Goal: Task Accomplishment & Management: Manage account settings

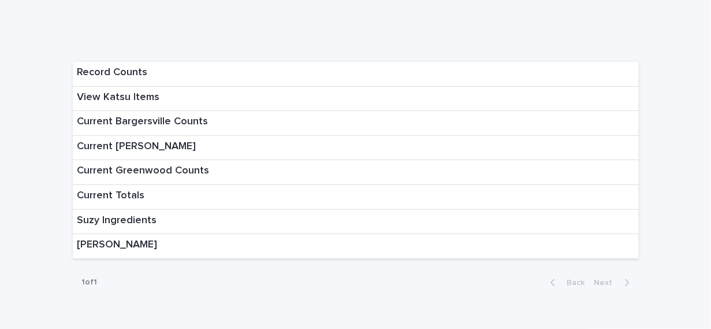
scroll to position [98, 0]
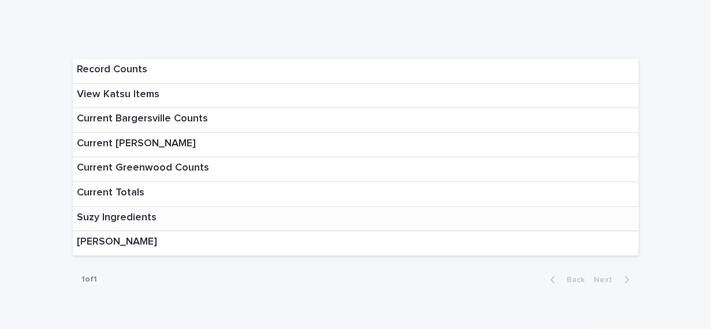
click at [132, 217] on p "Suzy Ingredients" at bounding box center [117, 217] width 80 height 13
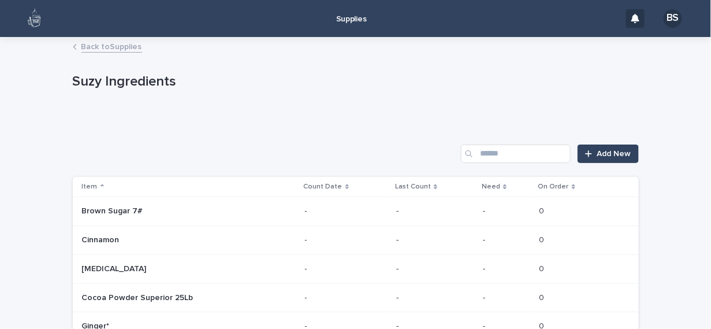
click at [99, 43] on link "Back to Supplies" at bounding box center [111, 45] width 61 height 13
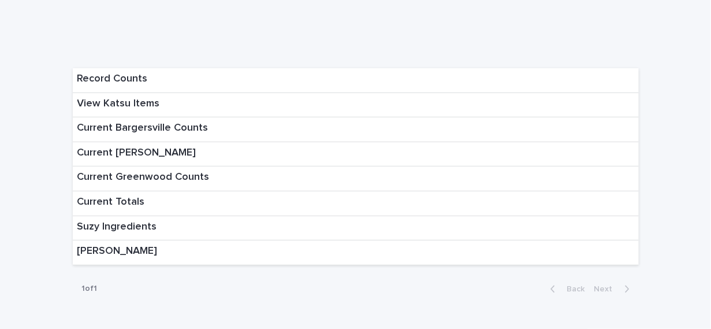
scroll to position [97, 0]
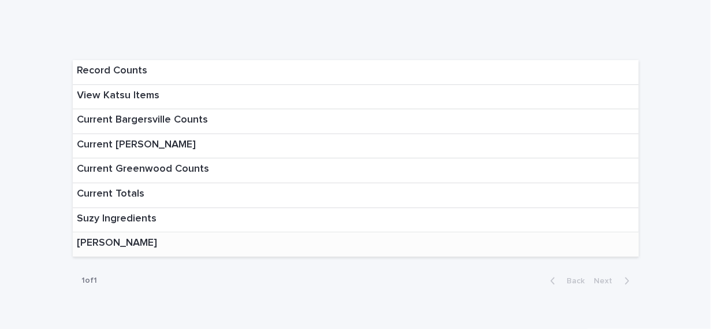
click at [102, 244] on p "[PERSON_NAME]" at bounding box center [117, 243] width 80 height 13
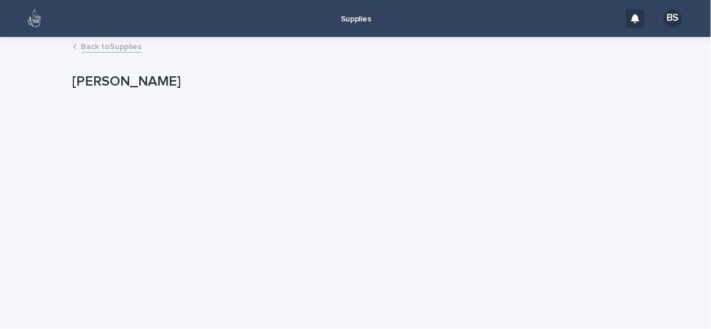
click at [104, 46] on link "Back to Supplies" at bounding box center [111, 45] width 61 height 13
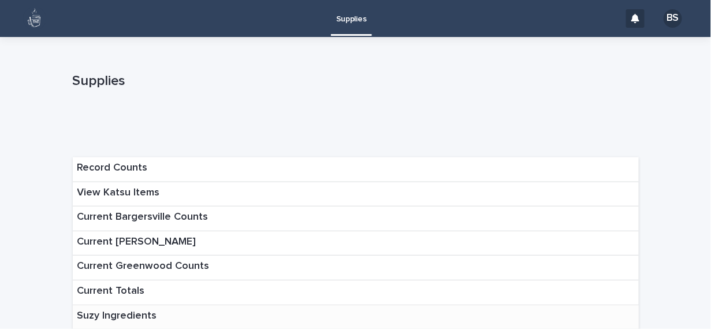
click at [117, 313] on p "Suzy Ingredients" at bounding box center [117, 316] width 80 height 13
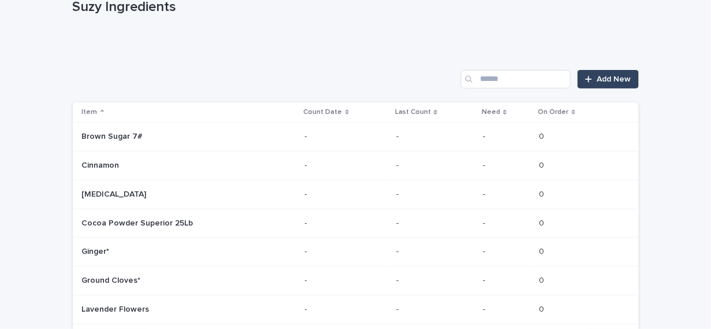
scroll to position [78, 0]
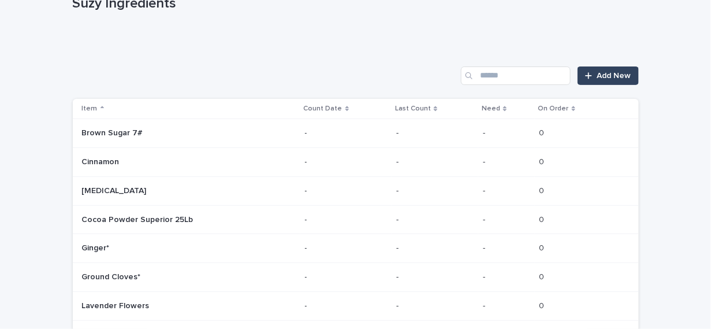
click at [131, 128] on p "Brown Sugar 7#" at bounding box center [114, 132] width 64 height 12
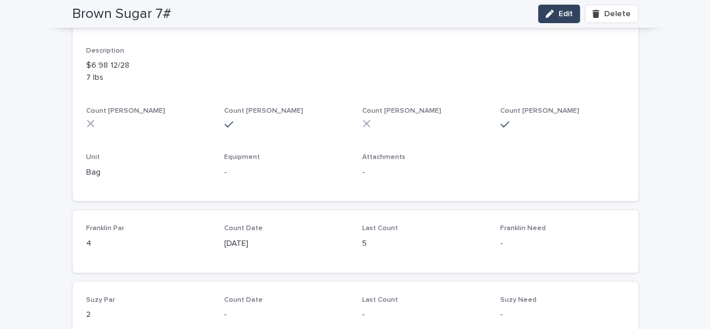
scroll to position [231, 0]
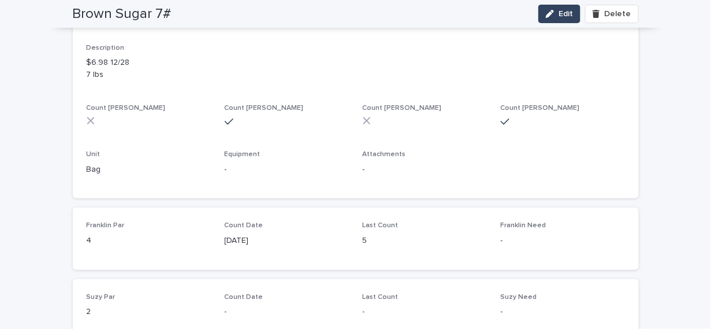
drag, startPoint x: 705, startPoint y: 151, endPoint x: 690, endPoint y: 5, distance: 147.5
click at [690, 5] on div "Loading... Saving… Loading... Saving… Brown Sugar 7# Edit [PERSON_NAME] Sugar 7…" at bounding box center [355, 143] width 711 height 672
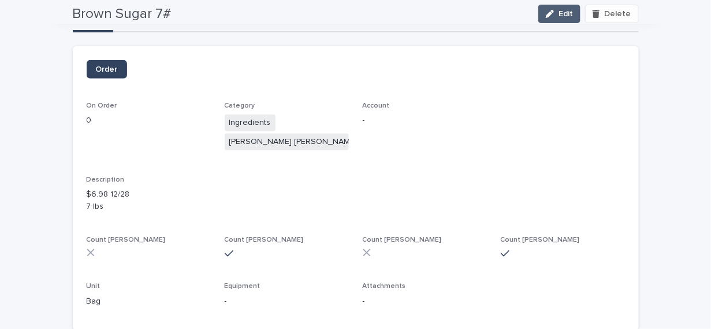
scroll to position [0, 0]
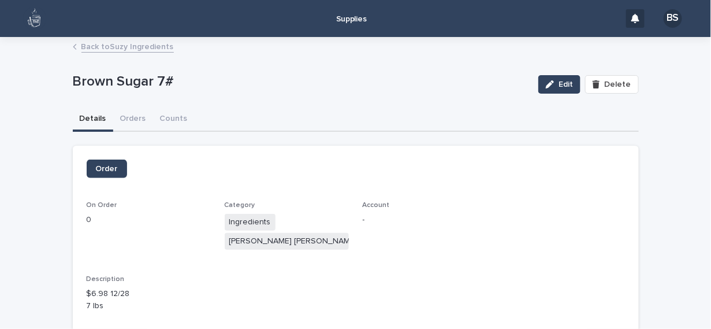
click at [86, 46] on link "Back to Suzy Ingredients" at bounding box center [127, 45] width 92 height 13
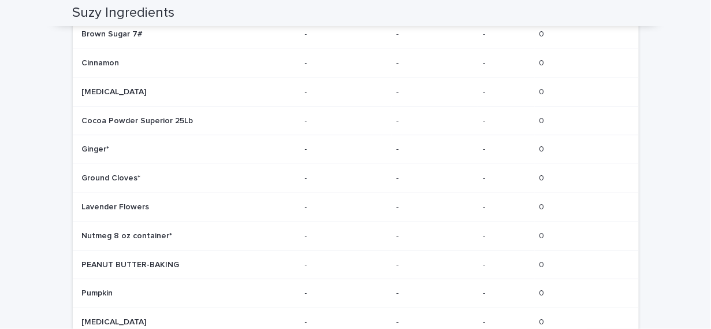
scroll to position [179, 0]
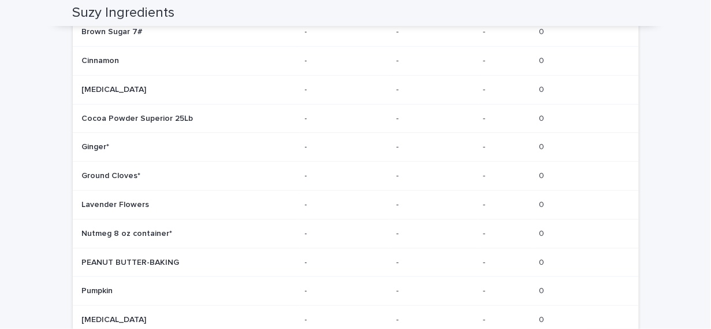
click at [162, 259] on p "PEANUT BUTTER-BAKING" at bounding box center [132, 261] width 100 height 12
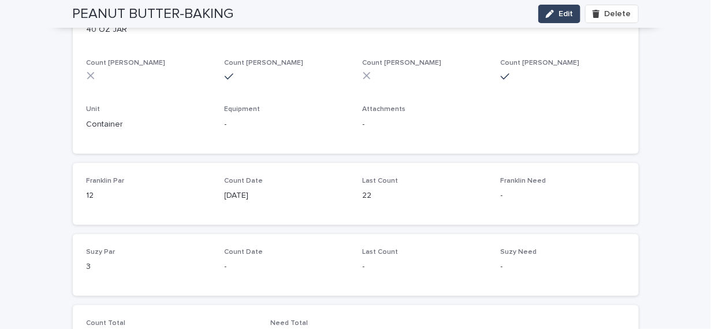
scroll to position [267, 0]
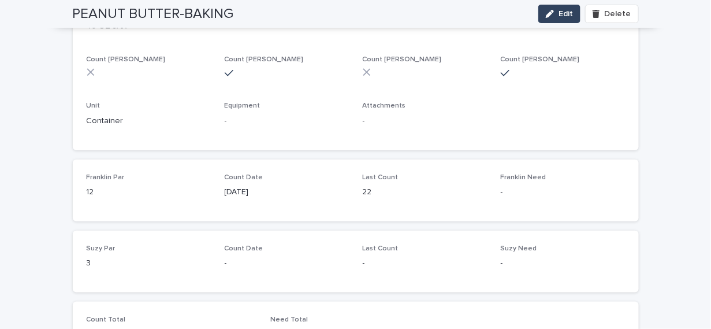
click at [378, 265] on p "-" at bounding box center [425, 263] width 124 height 12
click at [363, 263] on p "-" at bounding box center [425, 263] width 124 height 12
click at [371, 263] on p "-" at bounding box center [425, 263] width 124 height 12
click at [561, 12] on span "Edit" at bounding box center [566, 14] width 14 height 8
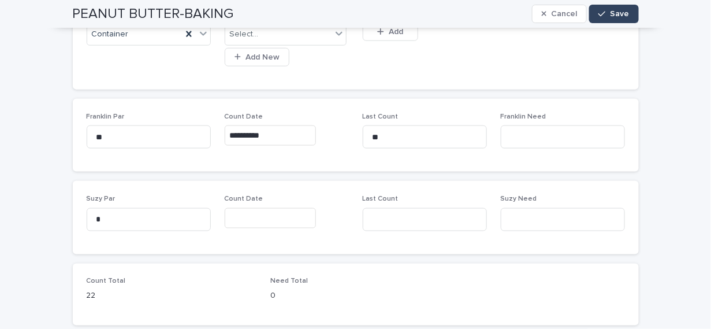
scroll to position [408, 0]
click at [377, 218] on input at bounding box center [425, 218] width 124 height 23
click at [377, 217] on input at bounding box center [425, 218] width 124 height 23
type input "***"
click at [614, 9] on button "Save" at bounding box center [613, 14] width 49 height 18
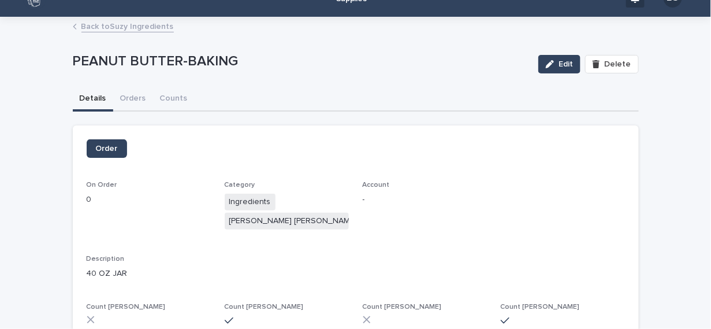
scroll to position [16, 0]
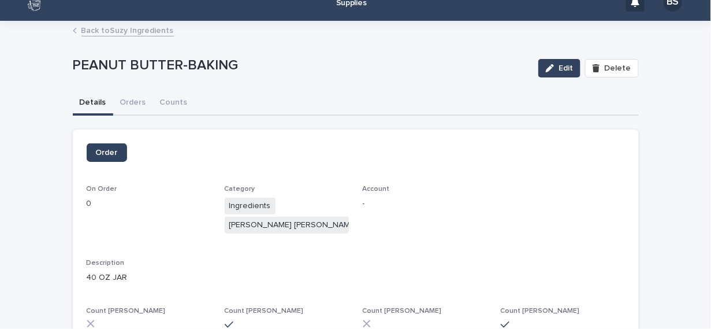
click at [98, 29] on link "Back to Suzy Ingredients" at bounding box center [127, 29] width 92 height 13
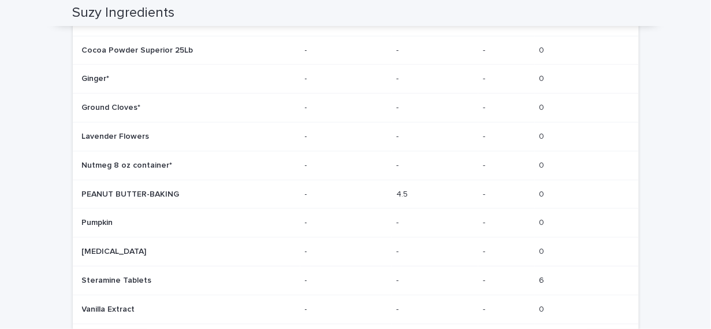
scroll to position [250, 0]
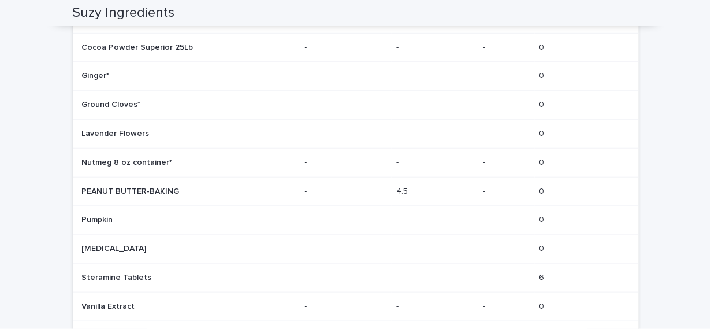
click at [123, 219] on p at bounding box center [140, 220] width 116 height 10
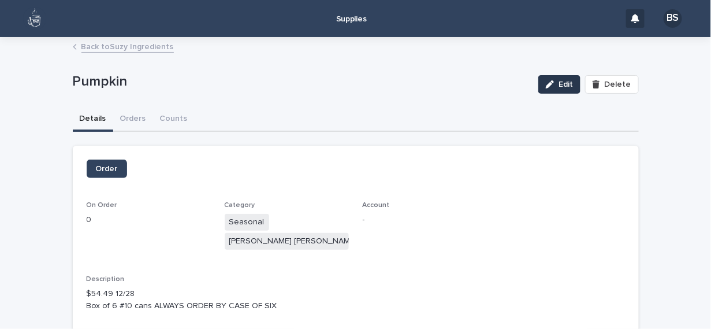
click at [559, 81] on span "Edit" at bounding box center [566, 84] width 14 height 8
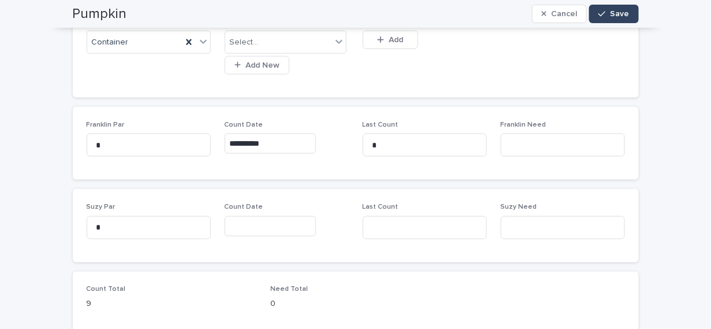
scroll to position [411, 0]
click at [405, 219] on input at bounding box center [425, 225] width 124 height 23
type input "*"
click at [614, 11] on span "Save" at bounding box center [619, 14] width 19 height 8
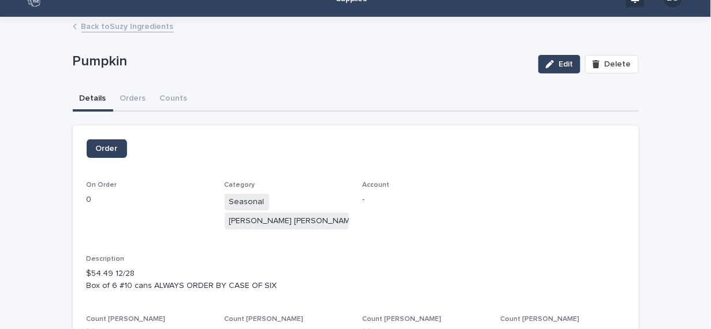
scroll to position [0, 0]
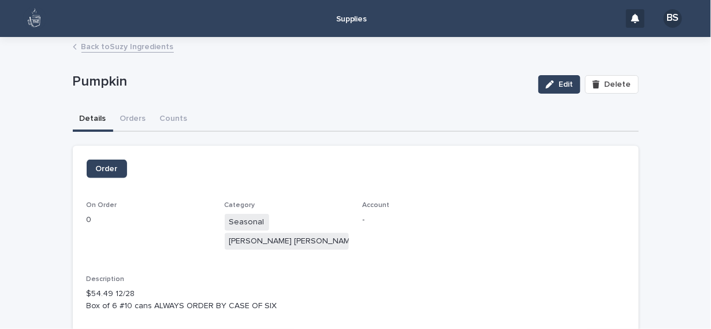
click at [119, 47] on link "Back to Suzy Ingredients" at bounding box center [127, 45] width 92 height 13
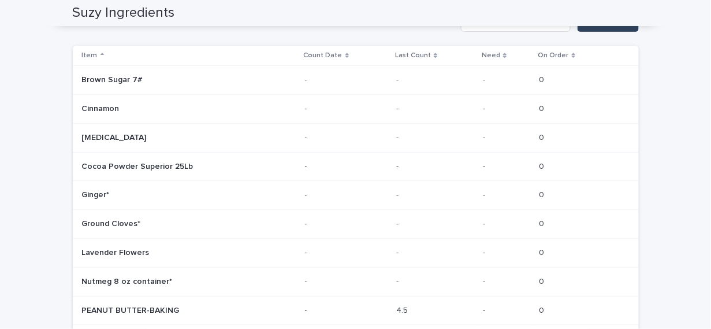
scroll to position [132, 0]
click at [159, 247] on p at bounding box center [140, 252] width 116 height 10
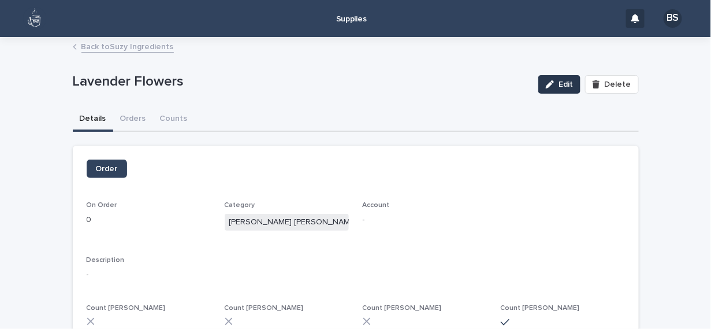
click at [563, 84] on span "Edit" at bounding box center [566, 84] width 14 height 8
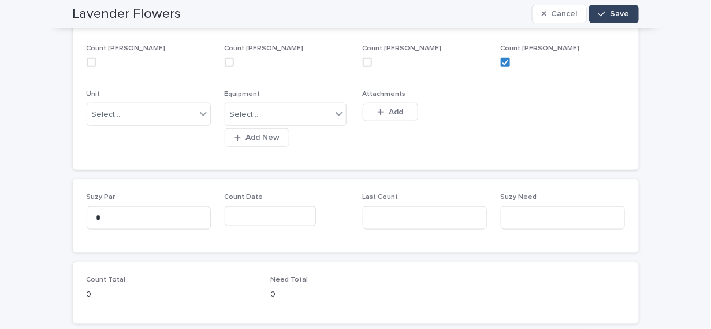
scroll to position [311, 0]
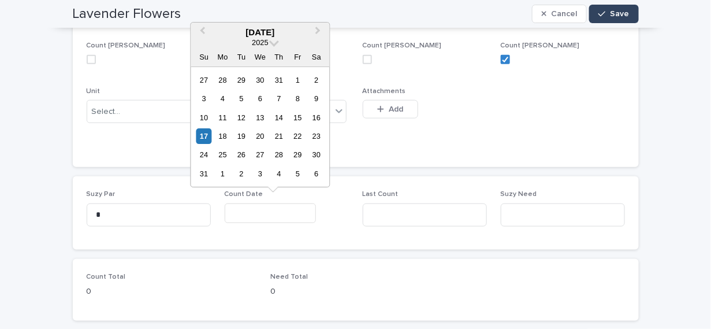
click at [235, 213] on input "text" at bounding box center [270, 213] width 91 height 20
type input "**********"
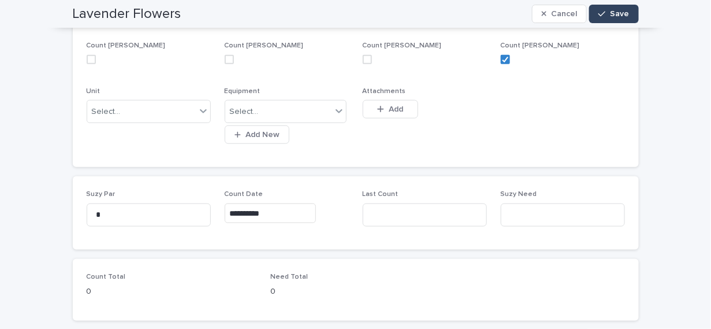
click at [671, 92] on div "**********" at bounding box center [355, 57] width 711 height 661
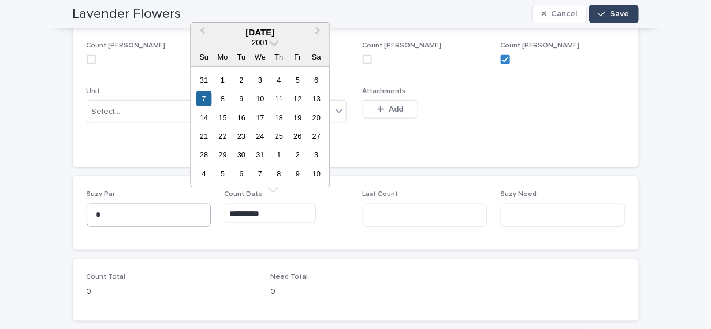
drag, startPoint x: 270, startPoint y: 212, endPoint x: 178, endPoint y: 212, distance: 91.8
click at [178, 212] on div "**********" at bounding box center [356, 212] width 538 height 45
click at [236, 214] on input "text" at bounding box center [270, 213] width 91 height 20
click at [259, 214] on input "text" at bounding box center [270, 213] width 91 height 20
type input "**********"
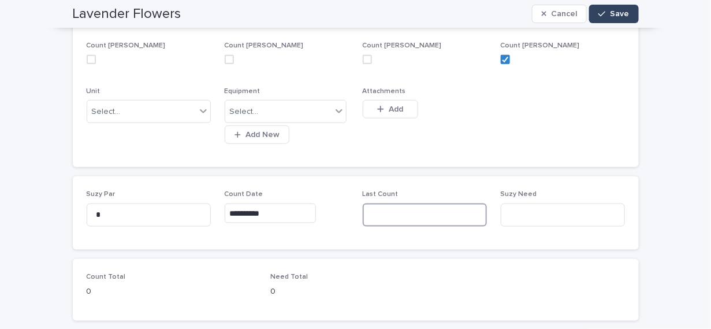
click at [393, 210] on input at bounding box center [425, 214] width 124 height 23
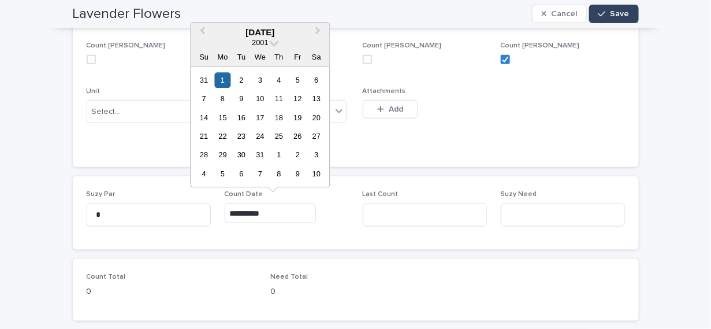
click at [282, 212] on input "**********" at bounding box center [270, 213] width 91 height 20
drag, startPoint x: 280, startPoint y: 209, endPoint x: 167, endPoint y: 210, distance: 113.2
click at [167, 210] on div "**********" at bounding box center [356, 212] width 538 height 45
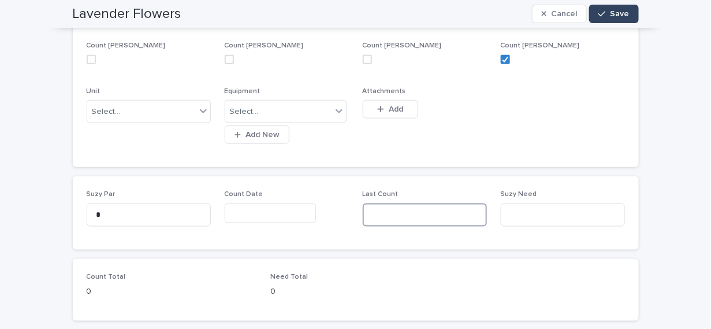
click at [411, 209] on input at bounding box center [425, 214] width 124 height 23
type input "****"
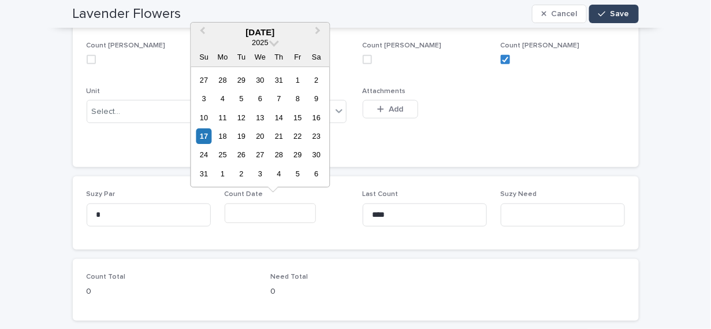
click at [280, 207] on input "text" at bounding box center [270, 213] width 91 height 20
click at [203, 132] on div "17" at bounding box center [204, 136] width 16 height 16
type input "**********"
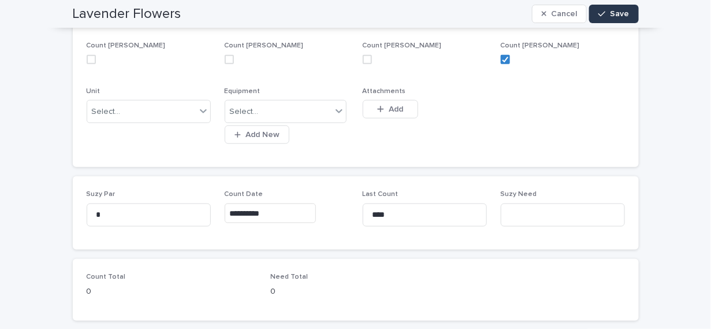
click at [613, 12] on span "Save" at bounding box center [619, 14] width 19 height 8
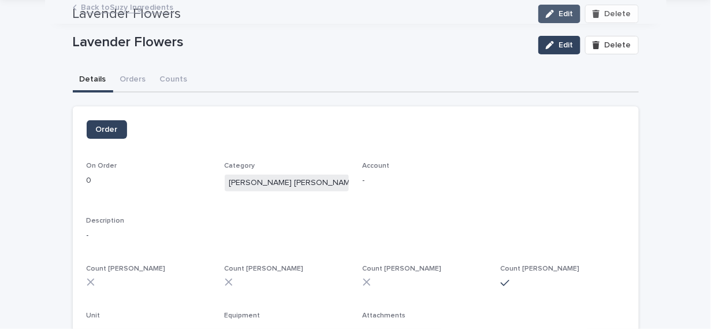
scroll to position [0, 0]
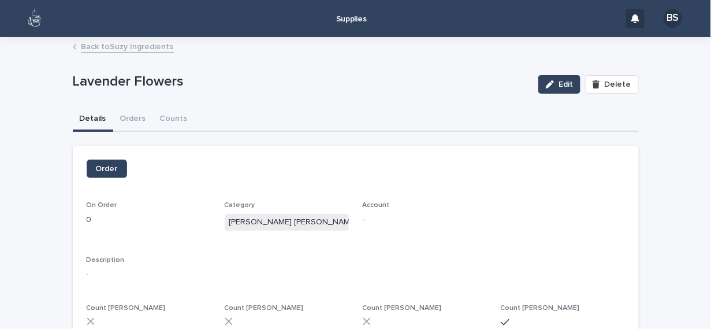
click at [99, 44] on link "Back to Suzy Ingredients" at bounding box center [127, 45] width 92 height 13
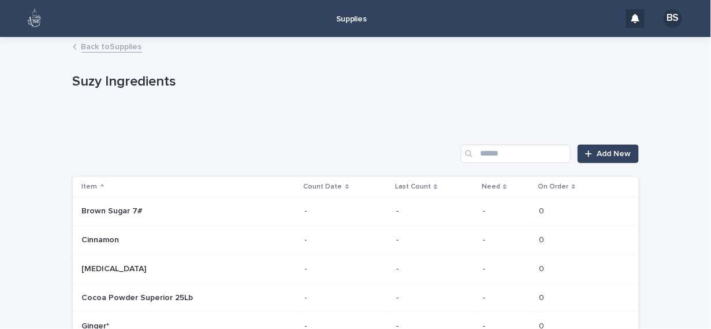
click at [186, 210] on p at bounding box center [140, 211] width 116 height 10
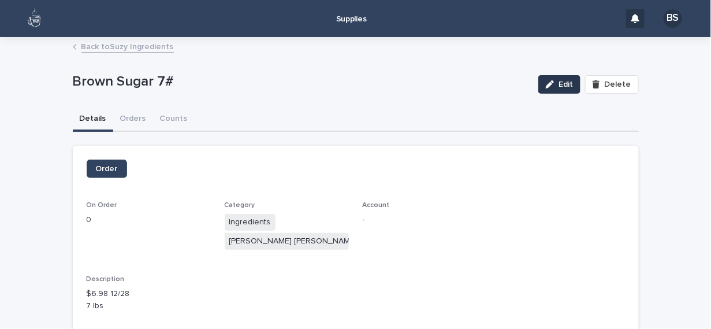
click at [554, 84] on div "button" at bounding box center [552, 84] width 13 height 8
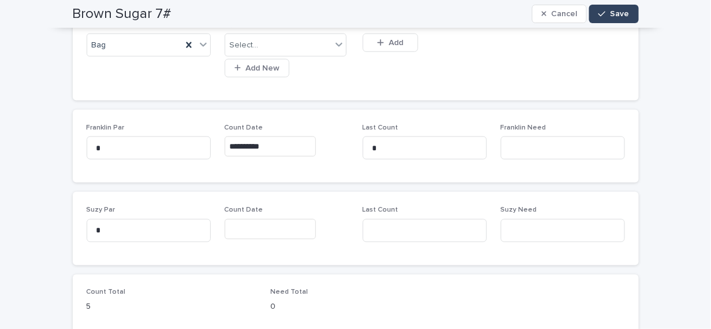
scroll to position [411, 0]
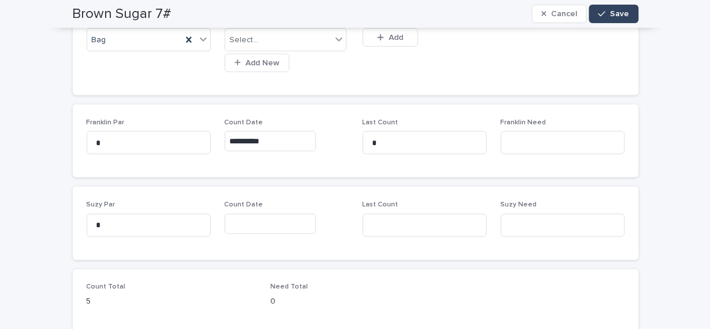
click at [253, 222] on input "text" at bounding box center [270, 224] width 91 height 20
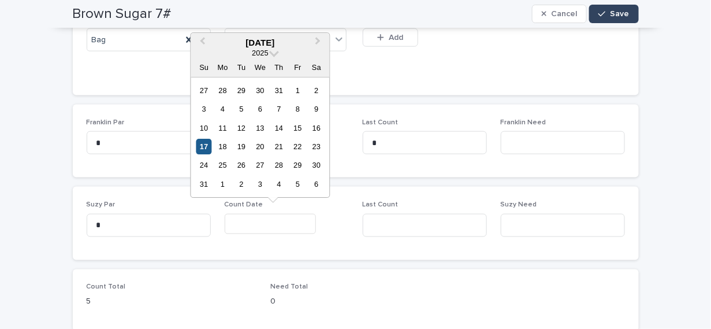
click at [204, 144] on div "17" at bounding box center [204, 147] width 16 height 16
type input "**********"
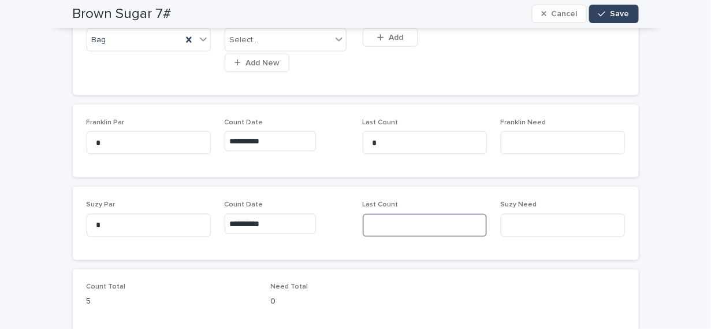
click at [396, 222] on input at bounding box center [425, 225] width 124 height 23
type input "*"
click at [614, 13] on span "Save" at bounding box center [619, 14] width 19 height 8
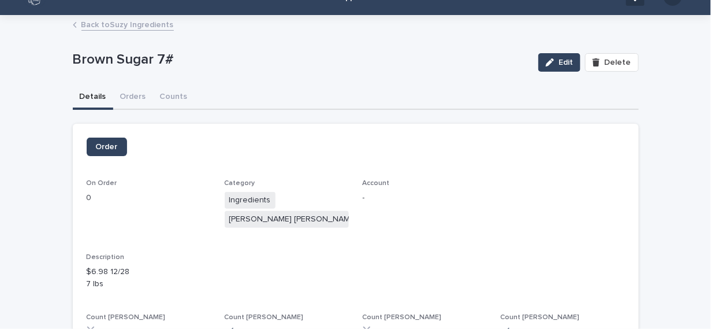
scroll to position [21, 0]
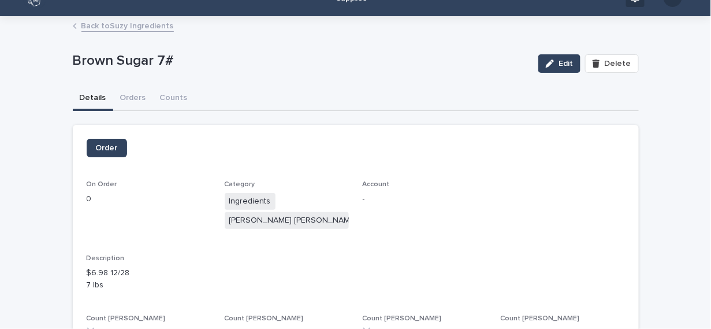
click at [127, 23] on link "Back to Suzy Ingredients" at bounding box center [127, 24] width 92 height 13
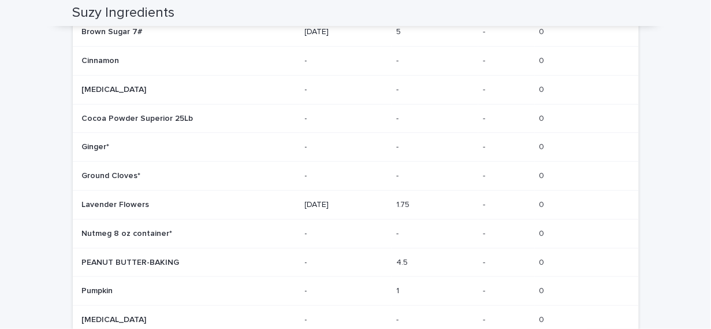
scroll to position [189, 0]
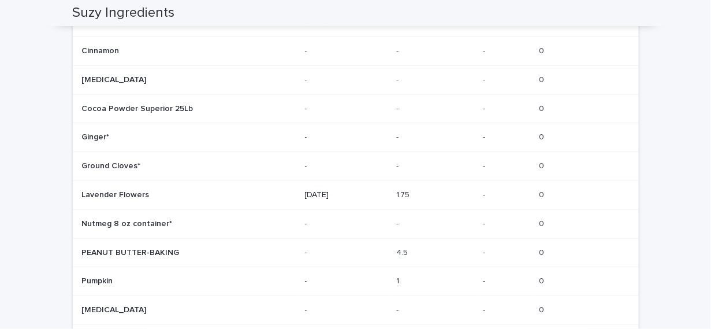
click at [209, 251] on div "PEANUT BUTTER-BAKING PEANUT BUTTER-BAKING" at bounding box center [189, 252] width 214 height 19
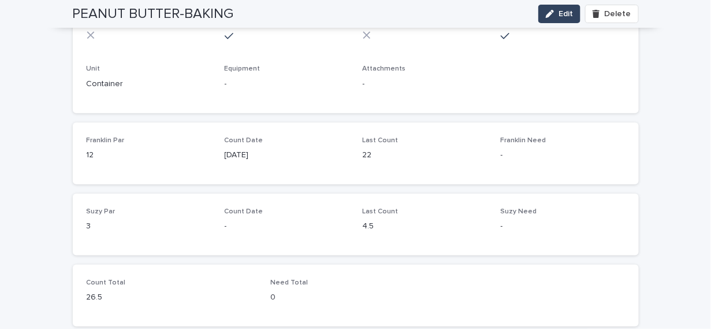
scroll to position [307, 0]
click at [252, 219] on p "-" at bounding box center [287, 224] width 124 height 12
click at [225, 219] on p "-" at bounding box center [287, 224] width 124 height 12
click at [251, 224] on p "-" at bounding box center [287, 224] width 124 height 12
click at [301, 224] on p "-" at bounding box center [287, 224] width 124 height 12
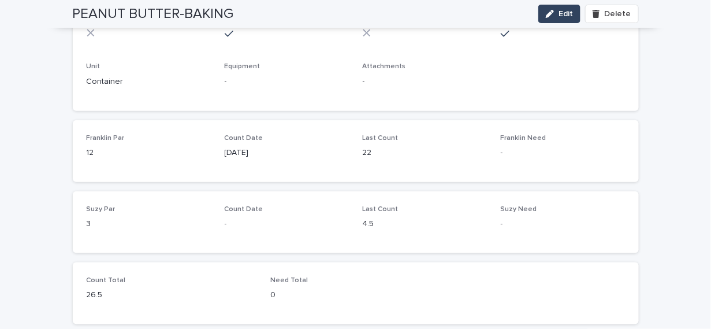
click at [219, 215] on div "Suzy Par 3 Count Date - Last Count 4.5 Suzy Need -" at bounding box center [356, 222] width 538 height 34
click at [562, 11] on span "Edit" at bounding box center [566, 14] width 14 height 8
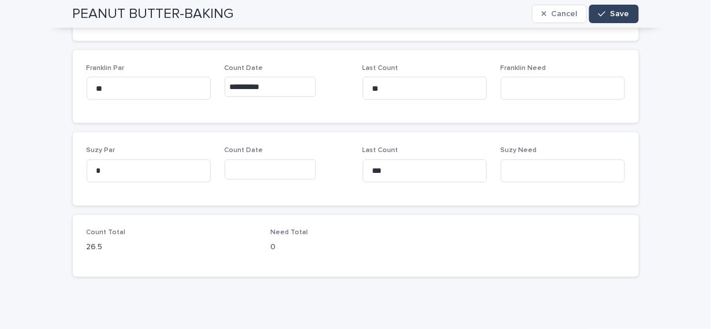
scroll to position [468, 0]
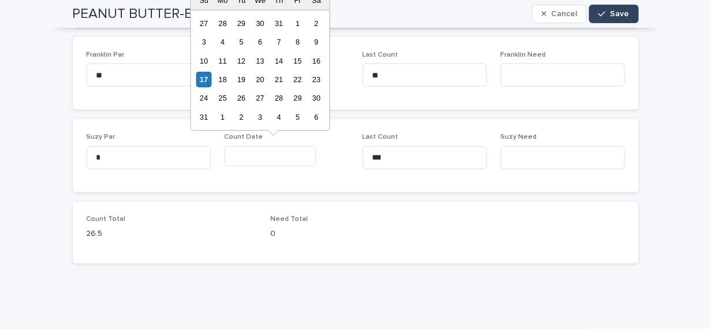
click at [239, 152] on input "text" at bounding box center [270, 156] width 91 height 20
click at [201, 77] on div "17" at bounding box center [204, 80] width 16 height 16
type input "**********"
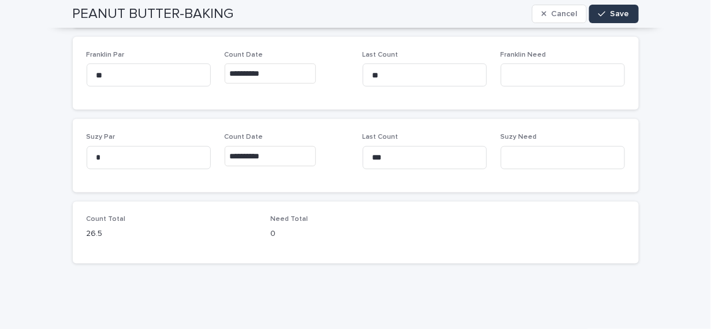
click at [614, 10] on span "Save" at bounding box center [619, 14] width 19 height 8
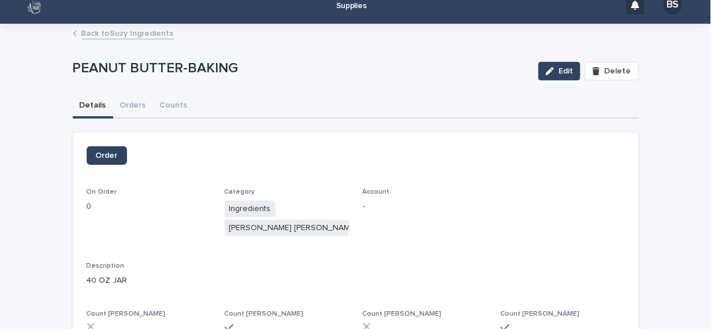
scroll to position [9, 0]
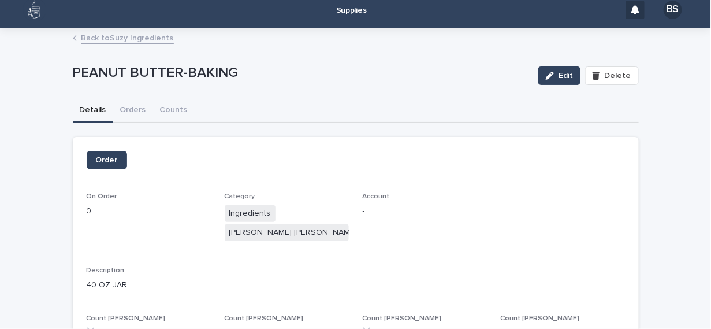
click at [118, 33] on link "Back to Suzy Ingredients" at bounding box center [127, 37] width 92 height 13
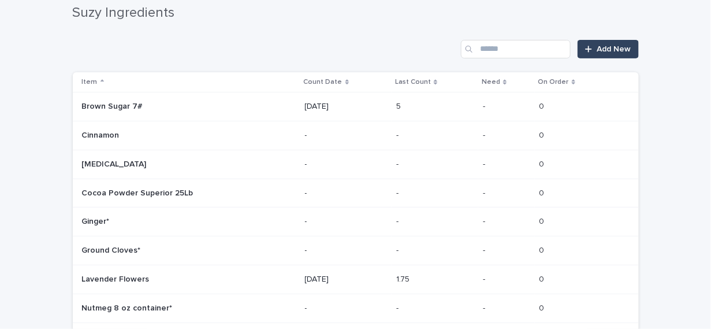
scroll to position [104, 0]
click at [206, 131] on div "[PERSON_NAME]" at bounding box center [189, 135] width 214 height 19
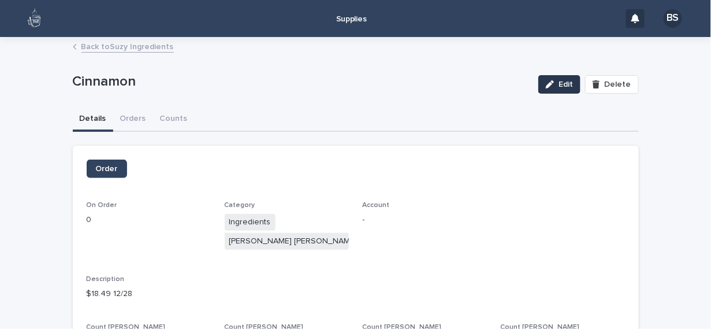
click at [561, 79] on button "Edit" at bounding box center [559, 84] width 42 height 18
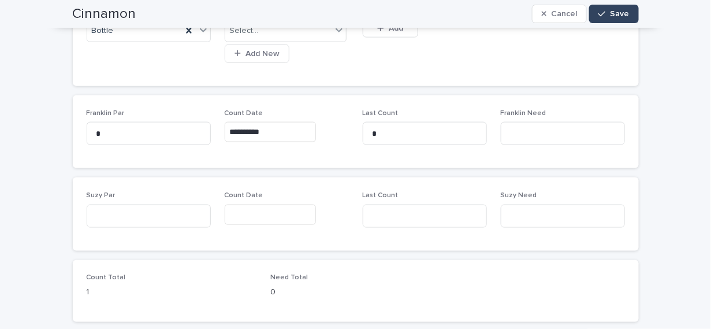
scroll to position [411, 0]
click at [100, 213] on input at bounding box center [149, 214] width 124 height 23
drag, startPoint x: 100, startPoint y: 213, endPoint x: 102, endPoint y: 197, distance: 15.8
click at [102, 197] on div "Suzy Par *" at bounding box center [149, 212] width 124 height 45
type input "***"
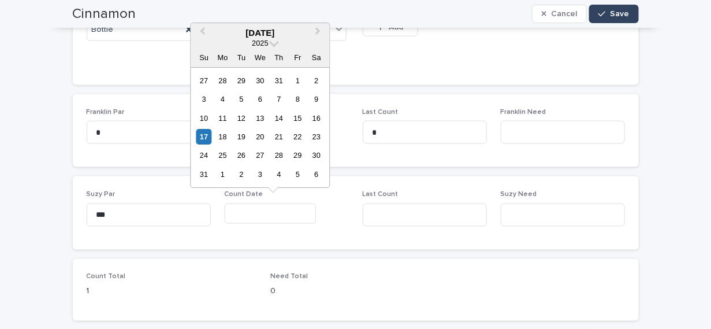
click at [246, 211] on input "text" at bounding box center [270, 213] width 91 height 20
click at [204, 132] on div "17" at bounding box center [204, 137] width 16 height 16
type input "**********"
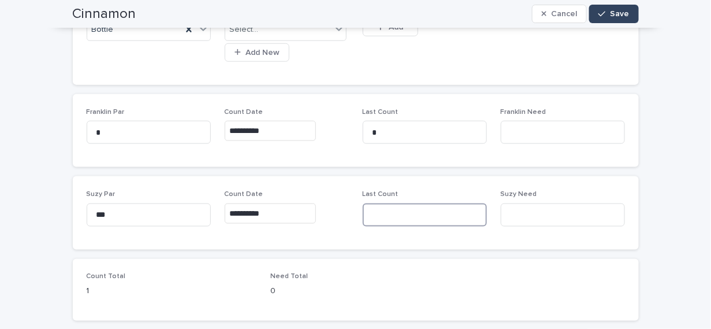
click at [397, 214] on input at bounding box center [425, 214] width 124 height 23
type input "**"
click at [617, 10] on span "Save" at bounding box center [619, 14] width 19 height 8
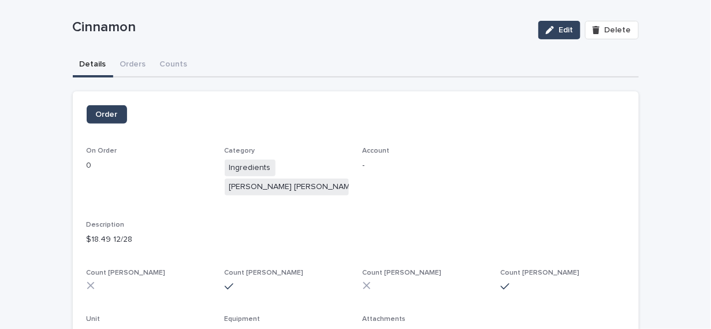
scroll to position [0, 0]
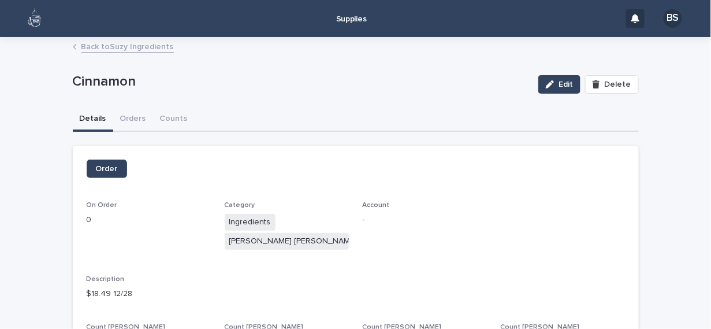
click at [146, 47] on link "Back to Suzy Ingredients" at bounding box center [127, 45] width 92 height 13
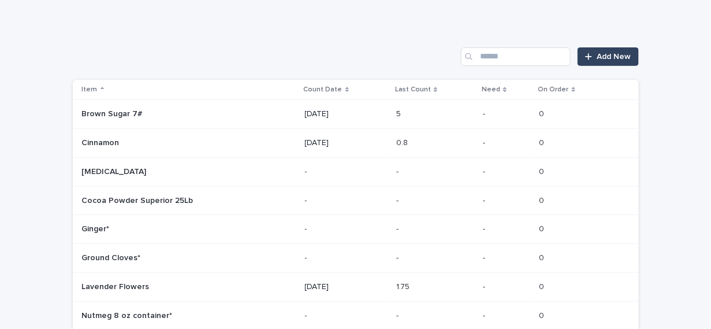
scroll to position [98, 0]
click at [237, 163] on div "[MEDICAL_DATA] [MEDICAL_DATA]" at bounding box center [189, 170] width 214 height 19
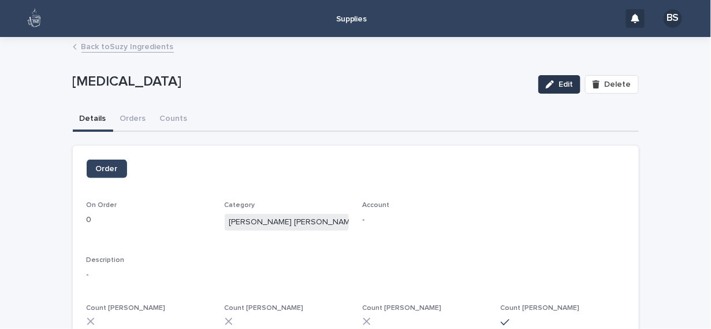
click at [561, 83] on span "Edit" at bounding box center [566, 84] width 14 height 8
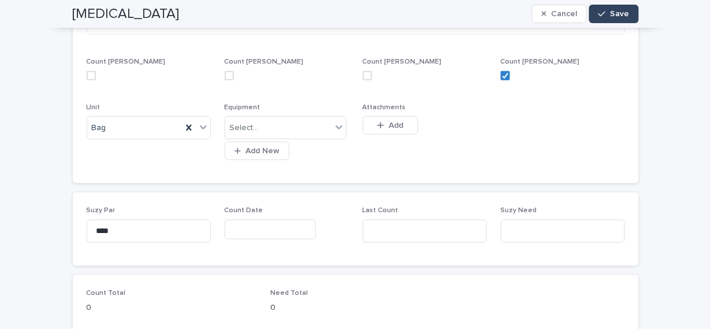
scroll to position [304, 0]
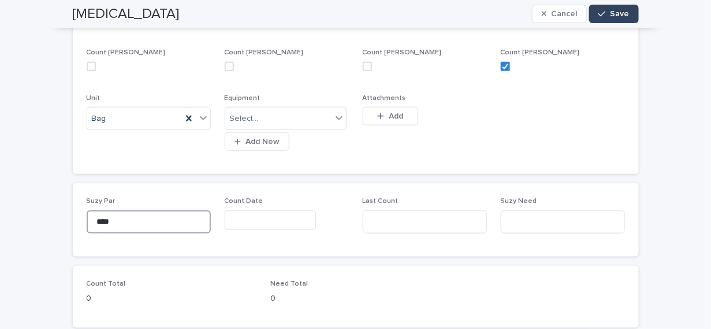
click at [110, 223] on input "****" at bounding box center [149, 221] width 124 height 23
type input "***"
click at [245, 219] on input "text" at bounding box center [270, 220] width 91 height 20
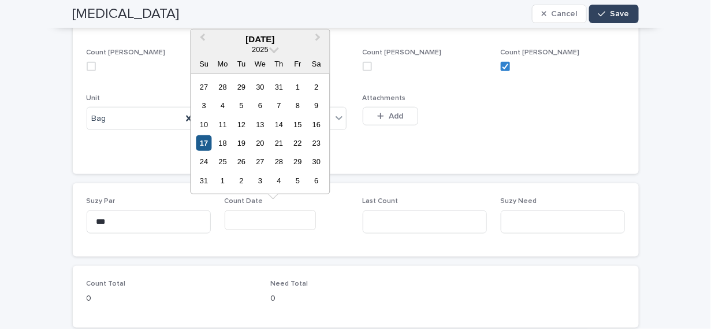
click at [205, 142] on div "17" at bounding box center [204, 143] width 16 height 16
type input "**********"
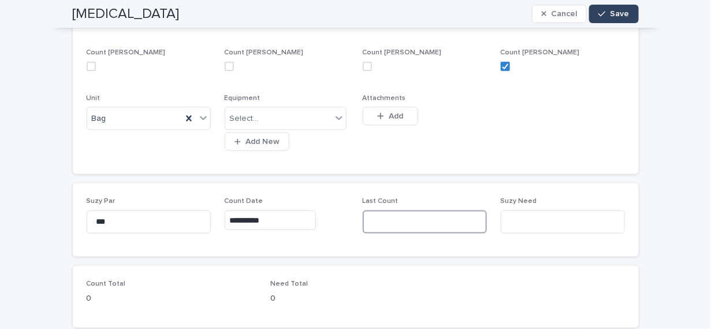
click at [373, 222] on input at bounding box center [425, 221] width 124 height 23
type input "***"
click at [615, 10] on span "Save" at bounding box center [619, 14] width 19 height 8
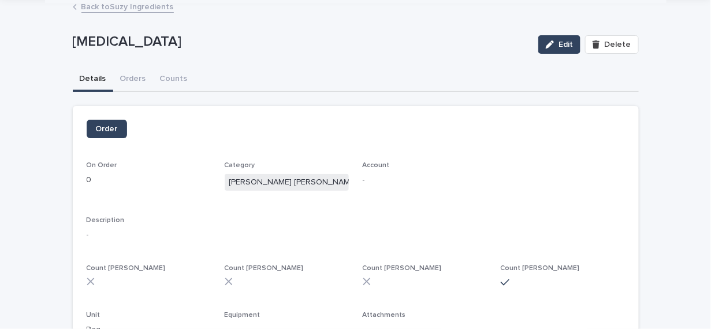
scroll to position [0, 0]
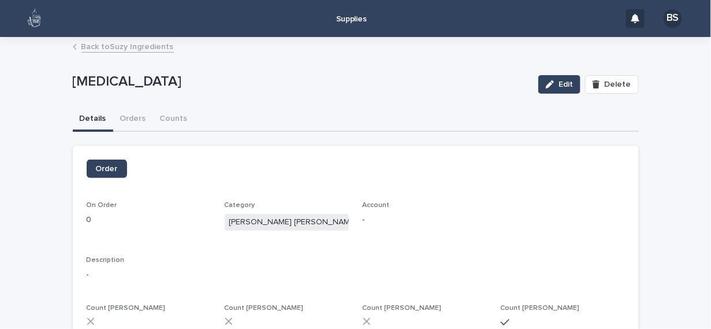
click at [118, 45] on link "Back to Suzy Ingredients" at bounding box center [127, 45] width 92 height 13
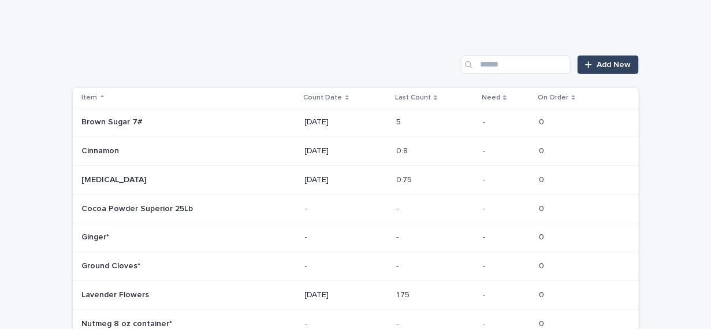
scroll to position [92, 0]
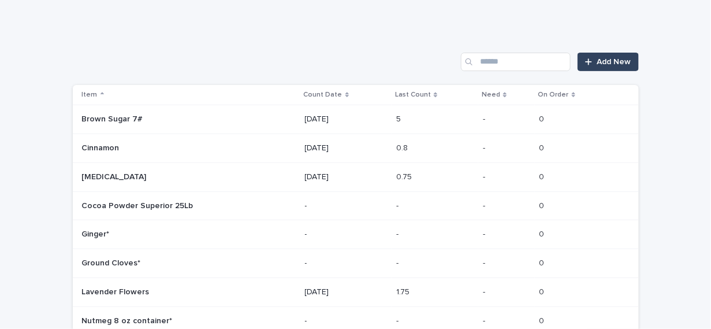
click at [200, 203] on div "Cocoa Powder Superior 25Lb Cocoa Powder Superior 25Lb" at bounding box center [189, 205] width 214 height 19
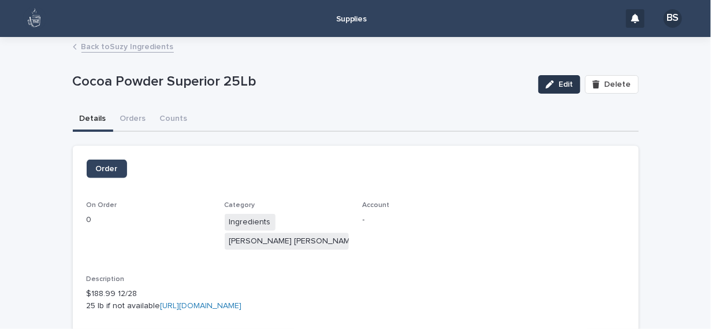
click at [560, 87] on span "Edit" at bounding box center [566, 84] width 14 height 8
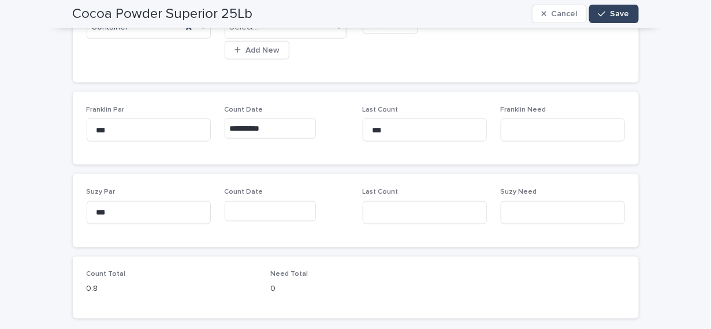
scroll to position [425, 0]
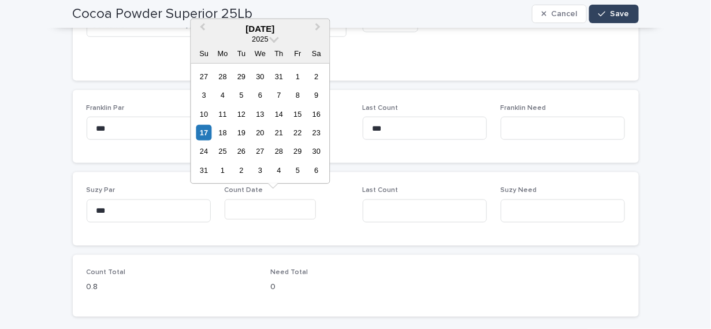
click at [237, 207] on input "text" at bounding box center [270, 209] width 91 height 20
click at [206, 136] on div "17" at bounding box center [204, 133] width 16 height 16
type input "**********"
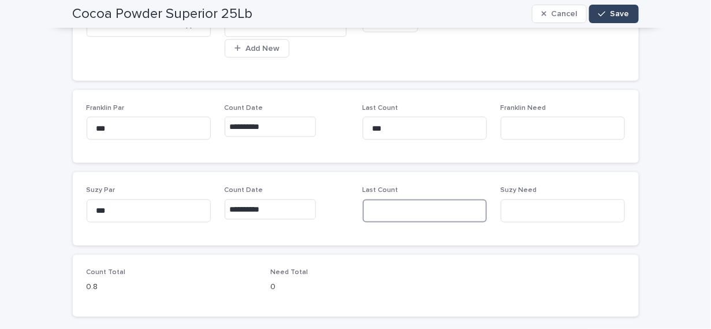
click at [393, 206] on input at bounding box center [425, 210] width 124 height 23
type input "**"
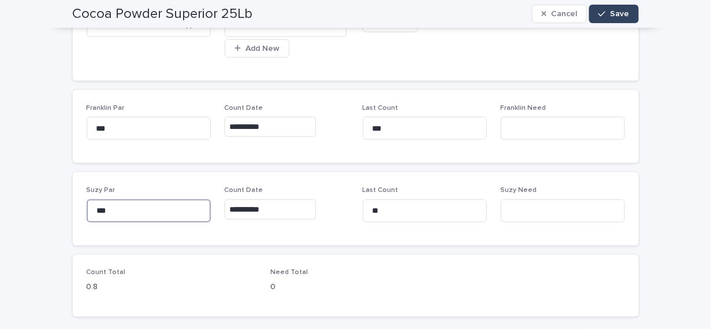
click at [103, 210] on input "***" at bounding box center [149, 210] width 124 height 23
type input "****"
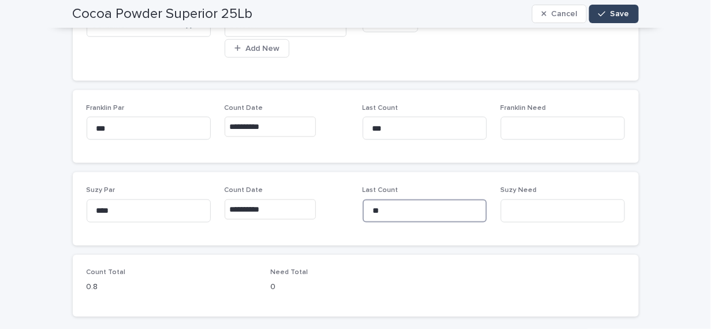
click at [377, 209] on input "**" at bounding box center [425, 210] width 124 height 23
type input "***"
click at [615, 11] on span "Save" at bounding box center [619, 14] width 19 height 8
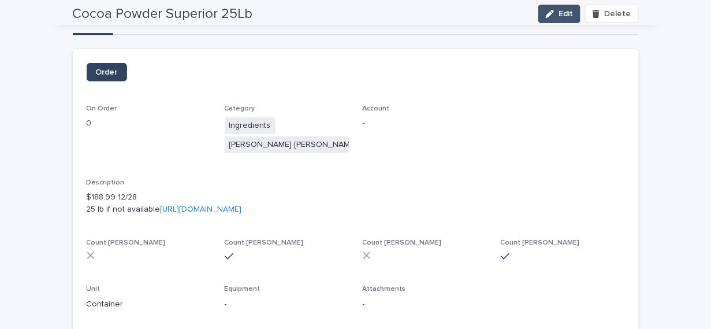
scroll to position [0, 0]
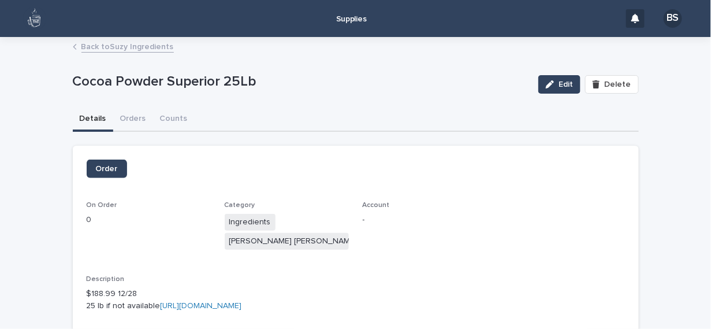
click at [110, 43] on link "Back to Suzy Ingredients" at bounding box center [127, 45] width 92 height 13
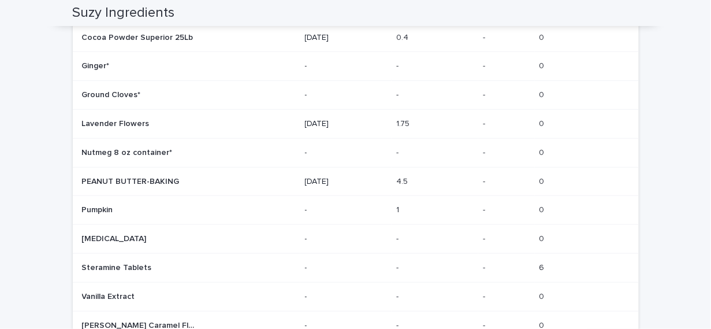
scroll to position [262, 0]
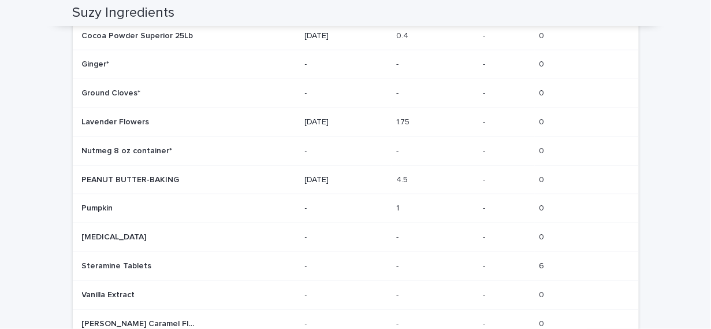
click at [172, 211] on p at bounding box center [140, 208] width 116 height 10
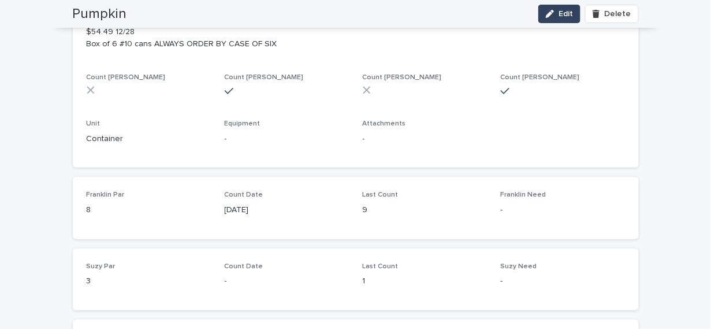
scroll to position [262, 0]
click at [556, 10] on button "Edit" at bounding box center [559, 14] width 42 height 18
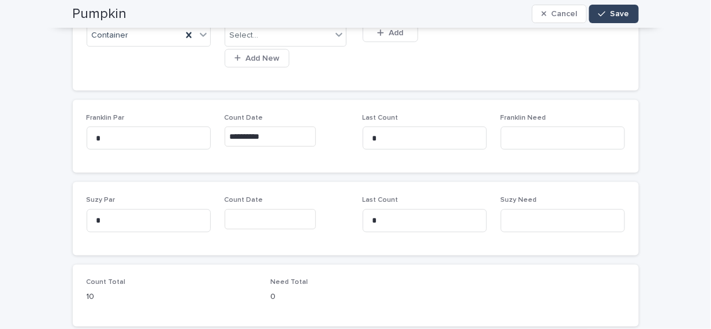
scroll to position [419, 0]
click at [244, 213] on input "text" at bounding box center [270, 216] width 91 height 20
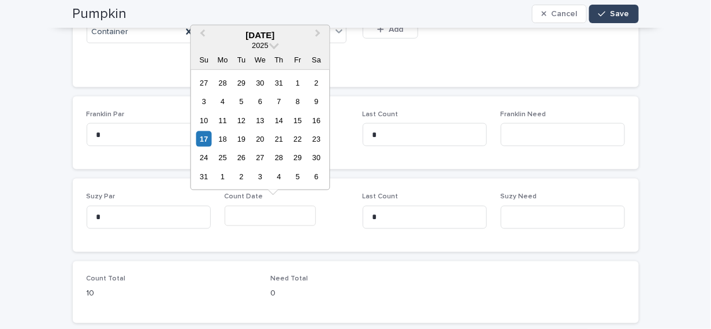
click at [202, 129] on div "17 18 19 20 21 22 23" at bounding box center [260, 138] width 131 height 18
click at [202, 135] on div "17" at bounding box center [204, 139] width 16 height 16
type input "**********"
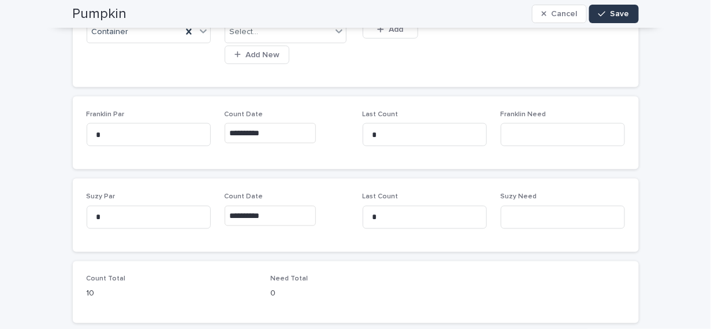
click at [617, 12] on span "Save" at bounding box center [619, 14] width 19 height 8
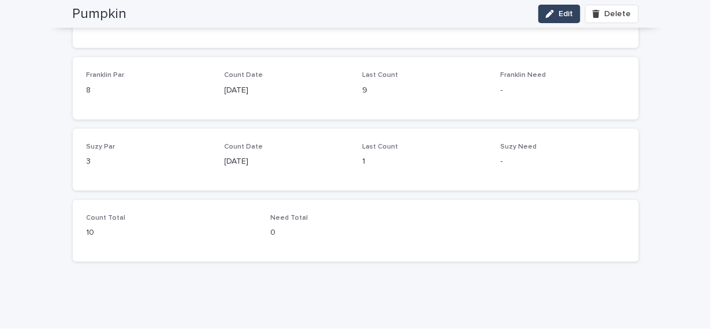
scroll to position [369, 0]
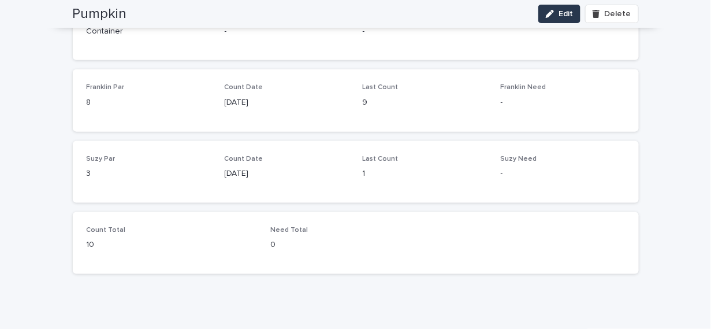
click at [563, 10] on span "Edit" at bounding box center [566, 14] width 14 height 8
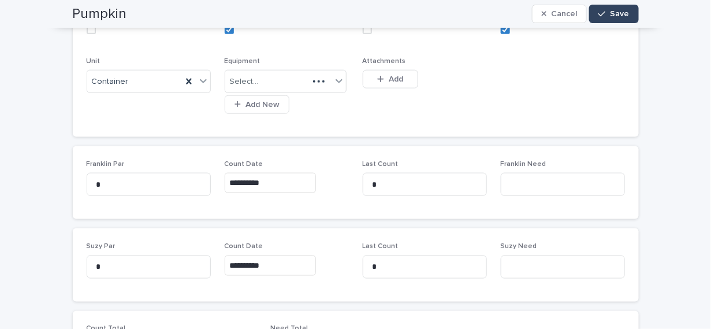
scroll to position [414, 0]
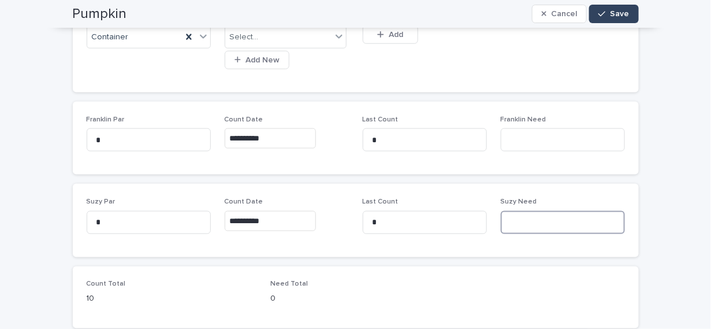
click at [514, 224] on input at bounding box center [563, 222] width 124 height 23
type input "*"
click at [614, 14] on span "Save" at bounding box center [619, 14] width 19 height 8
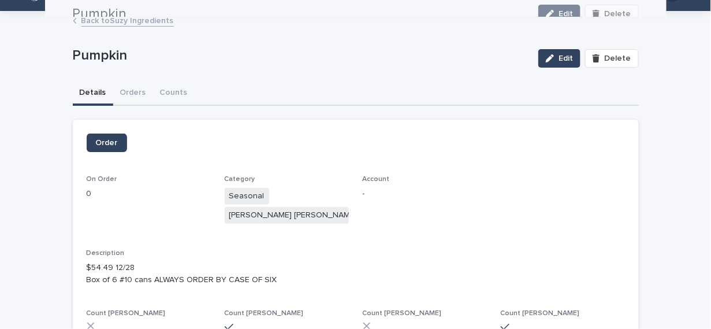
scroll to position [27, 0]
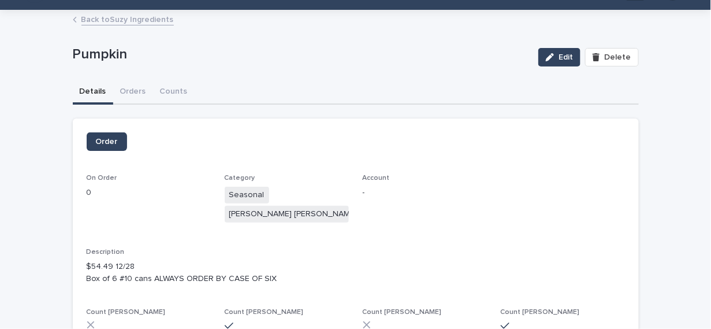
click at [108, 18] on link "Back to Suzy Ingredients" at bounding box center [127, 18] width 92 height 13
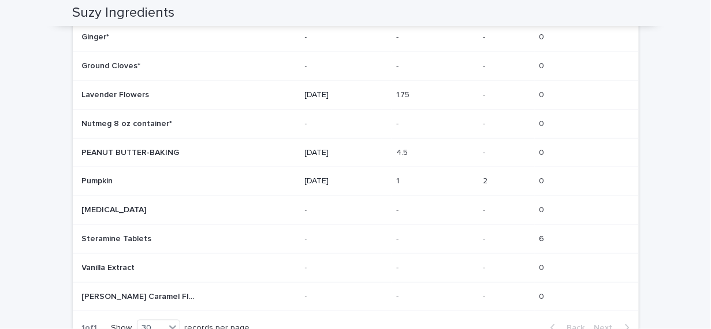
scroll to position [290, 0]
click at [172, 202] on div "[MEDICAL_DATA] [MEDICAL_DATA]" at bounding box center [189, 208] width 214 height 19
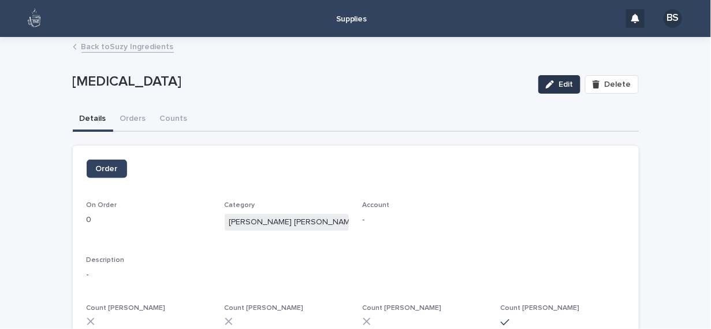
click at [563, 81] on span "Edit" at bounding box center [566, 84] width 14 height 8
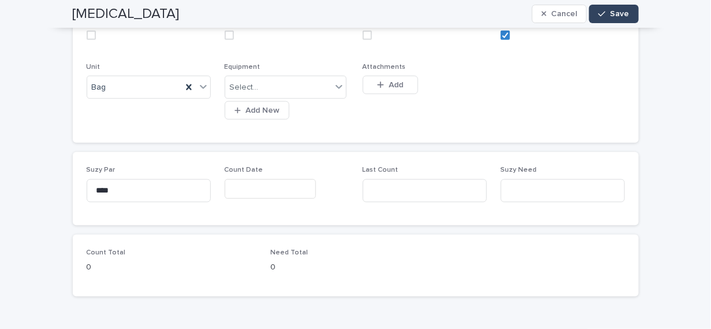
scroll to position [337, 0]
click at [243, 186] on input "text" at bounding box center [270, 187] width 91 height 20
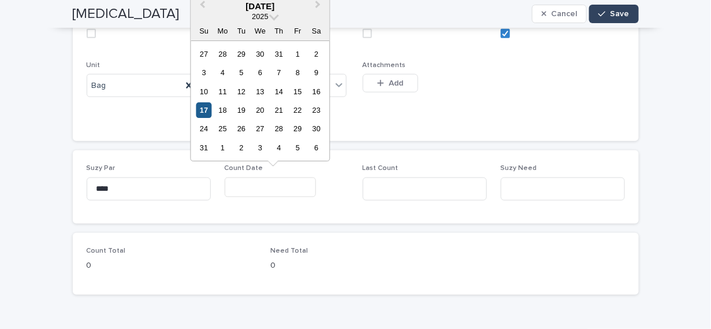
click at [199, 107] on div "17" at bounding box center [204, 110] width 16 height 16
type input "**********"
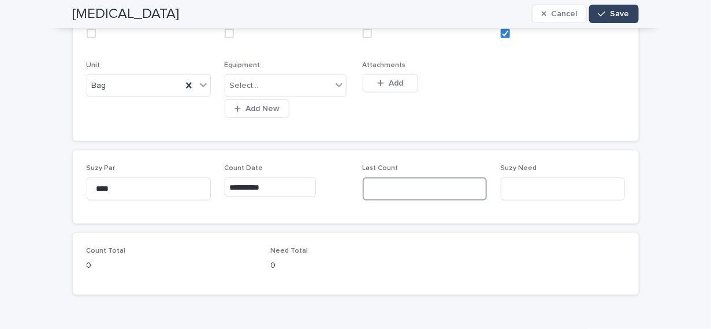
click at [374, 184] on input at bounding box center [425, 188] width 124 height 23
type input "***"
click at [613, 10] on span "Save" at bounding box center [619, 14] width 19 height 8
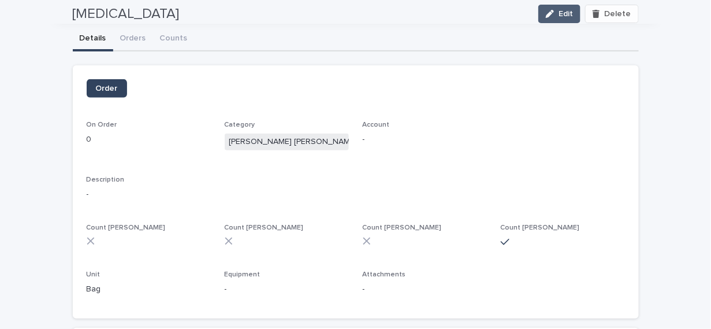
scroll to position [0, 0]
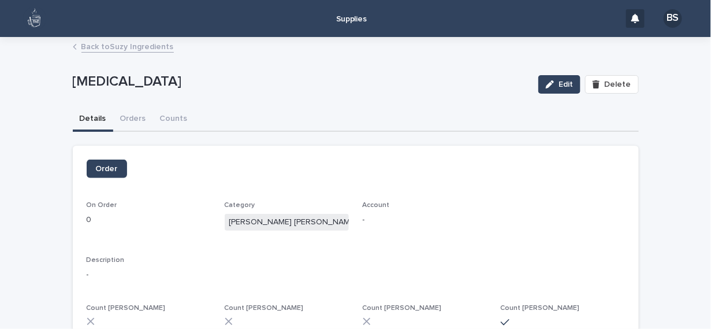
click at [124, 44] on link "Back to Suzy Ingredients" at bounding box center [127, 45] width 92 height 13
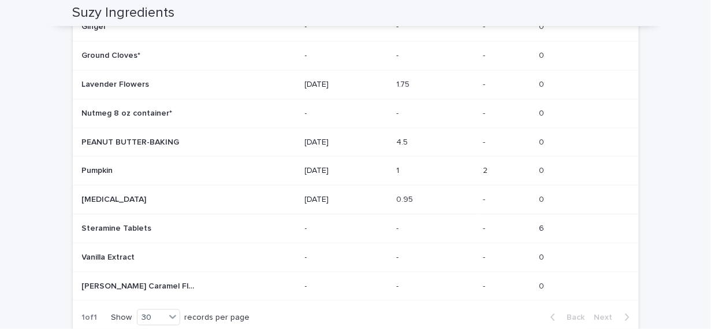
scroll to position [301, 0]
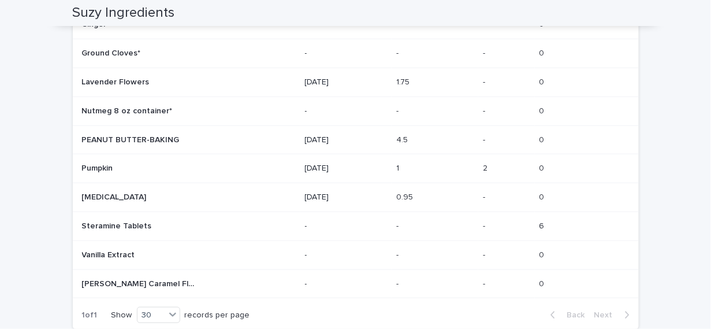
click at [240, 223] on div "Steramine Tablets Steramine Tablets" at bounding box center [189, 226] width 214 height 19
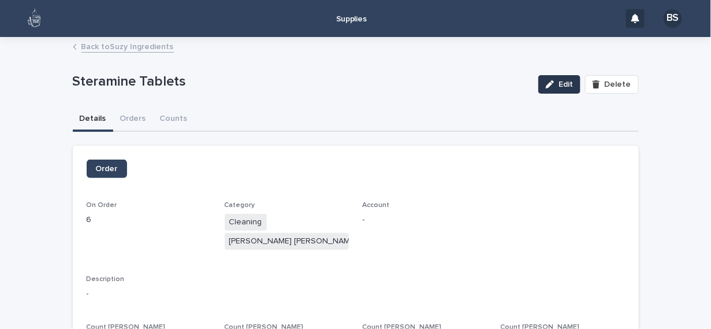
click at [563, 79] on button "Edit" at bounding box center [559, 84] width 42 height 18
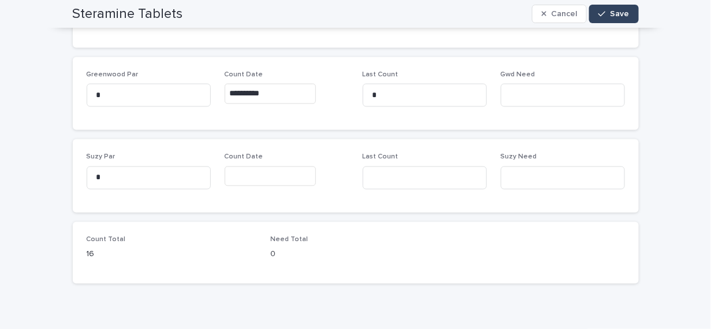
scroll to position [614, 0]
click at [243, 175] on input "text" at bounding box center [270, 175] width 91 height 20
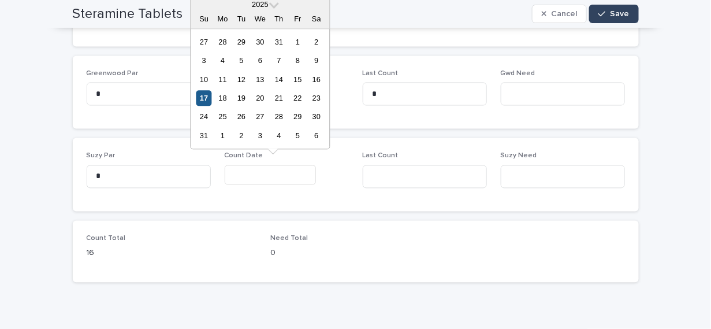
click at [199, 96] on div "17" at bounding box center [204, 98] width 16 height 16
type input "**********"
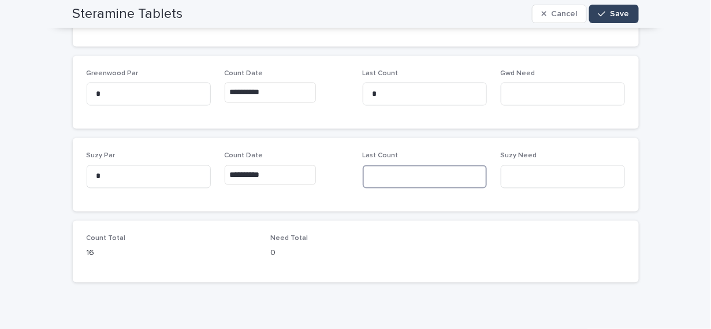
click at [415, 175] on input at bounding box center [425, 176] width 124 height 23
click at [390, 176] on input "***" at bounding box center [425, 176] width 124 height 23
type input "*"
click at [95, 174] on input "*" at bounding box center [149, 176] width 124 height 23
type input "**"
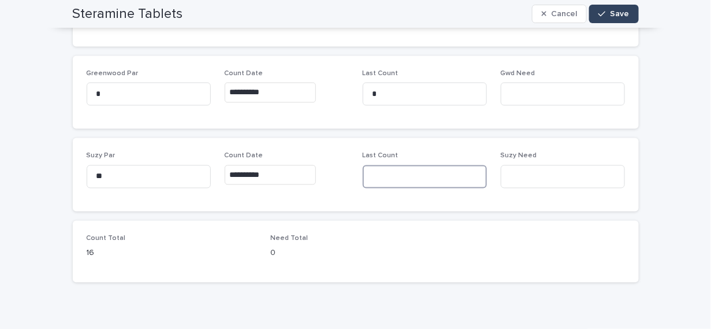
click at [377, 178] on input at bounding box center [425, 176] width 124 height 23
type input "*"
click at [610, 12] on span "Save" at bounding box center [619, 14] width 19 height 8
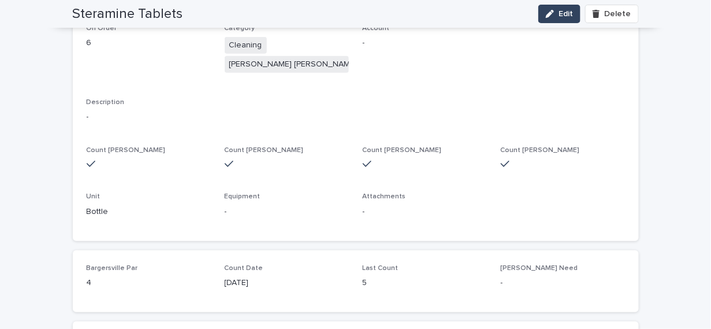
scroll to position [0, 0]
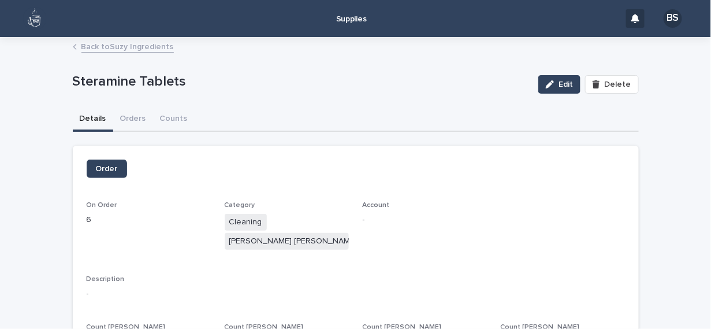
click at [106, 51] on link "Back to Suzy Ingredients" at bounding box center [127, 45] width 92 height 13
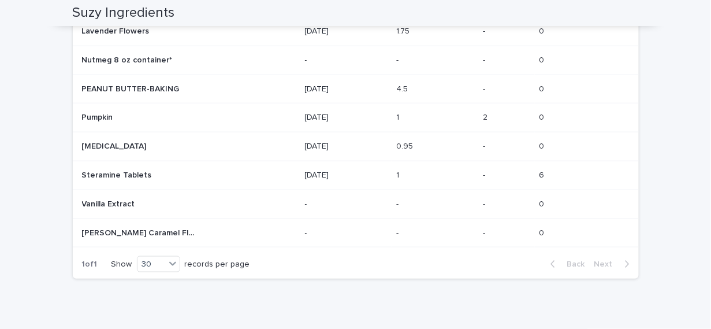
scroll to position [357, 0]
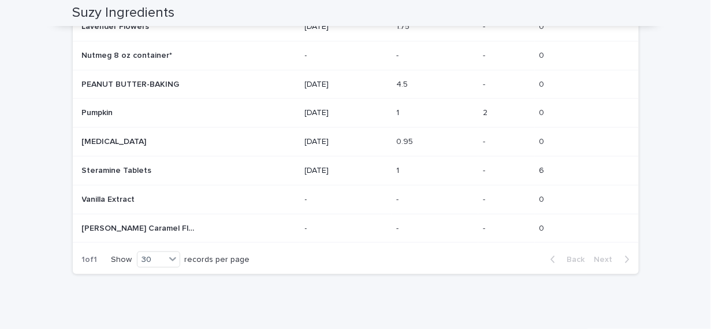
click at [245, 191] on div "Vanilla Extract Vanilla Extract" at bounding box center [189, 199] width 214 height 19
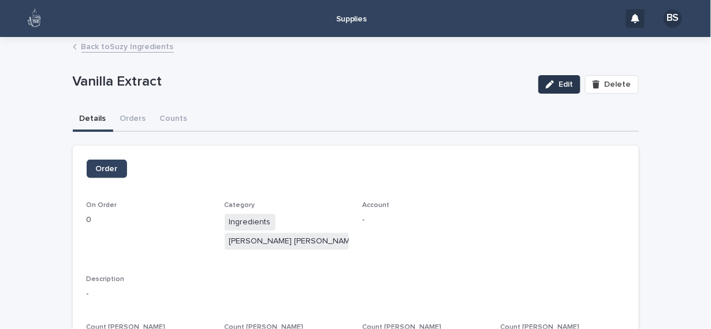
click at [559, 82] on span "Edit" at bounding box center [566, 84] width 14 height 8
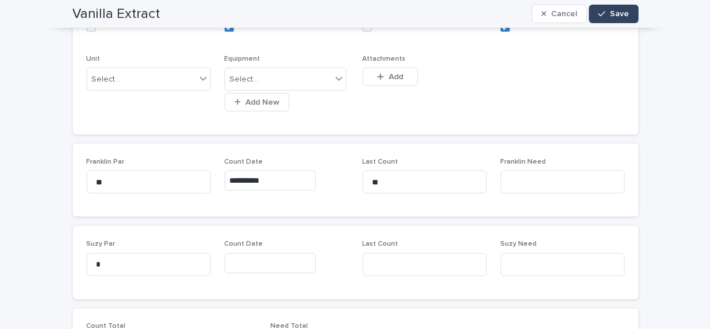
scroll to position [382, 0]
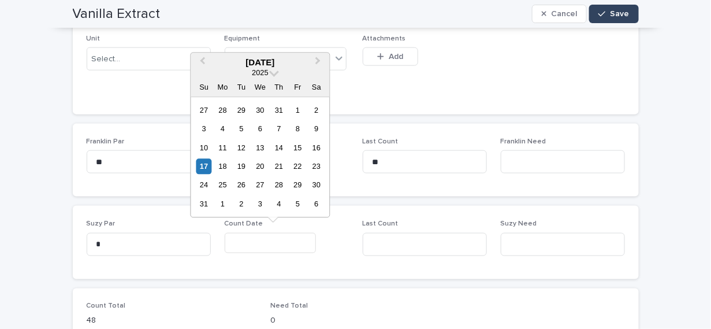
click at [239, 234] on input "text" at bounding box center [270, 243] width 91 height 20
click at [203, 161] on div "17" at bounding box center [204, 166] width 16 height 16
type input "**********"
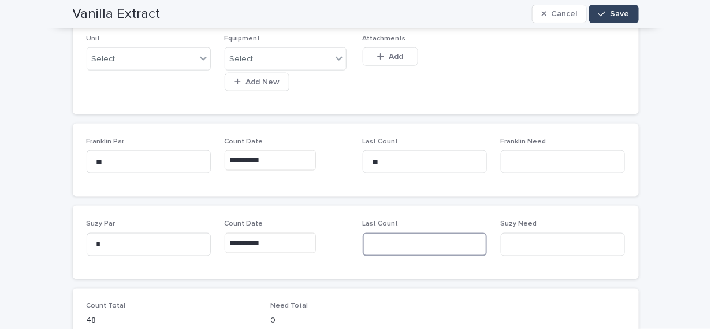
click at [382, 243] on input at bounding box center [425, 244] width 124 height 23
type input "***"
click at [617, 8] on button "Save" at bounding box center [613, 14] width 49 height 18
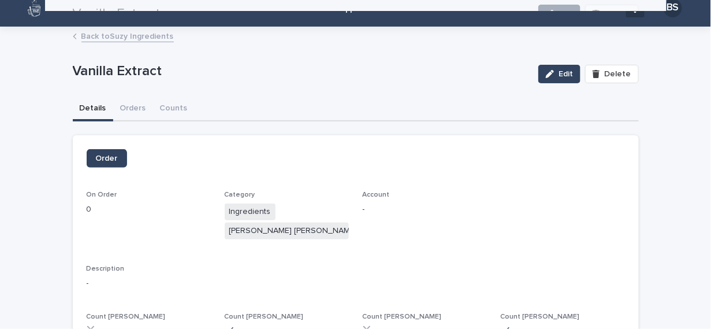
scroll to position [0, 0]
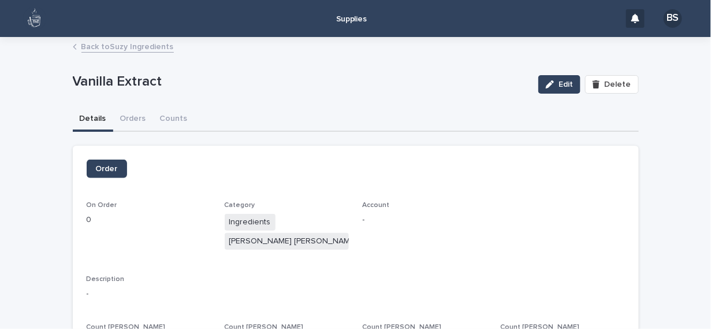
click at [101, 44] on link "Back to Suzy Ingredients" at bounding box center [127, 45] width 92 height 13
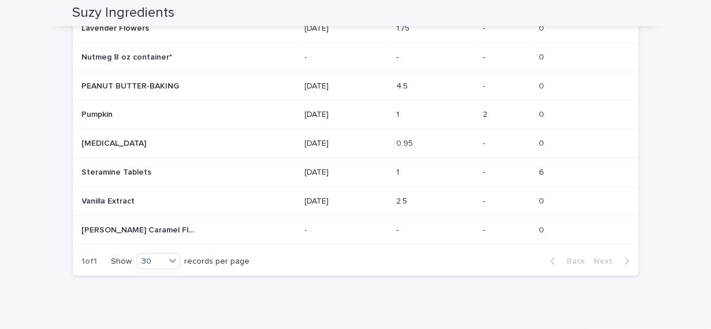
scroll to position [367, 0]
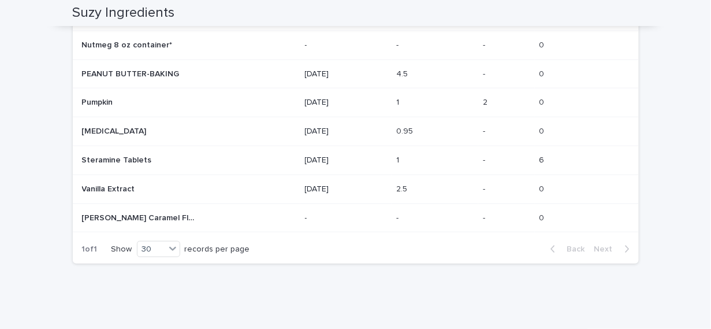
click at [199, 211] on div "[PERSON_NAME] Caramel Flavor [PERSON_NAME] Caramel Flavor" at bounding box center [189, 218] width 214 height 19
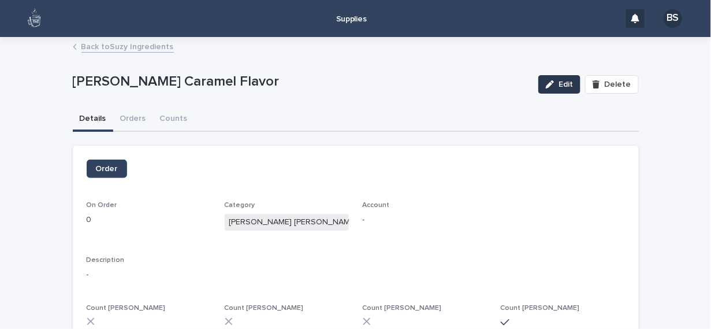
click at [560, 81] on span "Edit" at bounding box center [566, 84] width 14 height 8
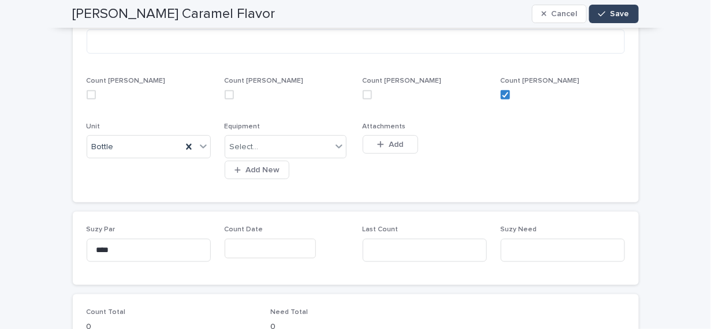
scroll to position [288, 0]
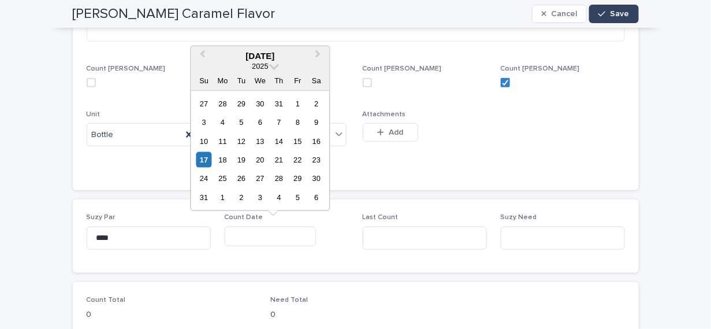
click at [256, 230] on input "text" at bounding box center [270, 236] width 91 height 20
click at [199, 160] on div "17" at bounding box center [204, 160] width 16 height 16
type input "**********"
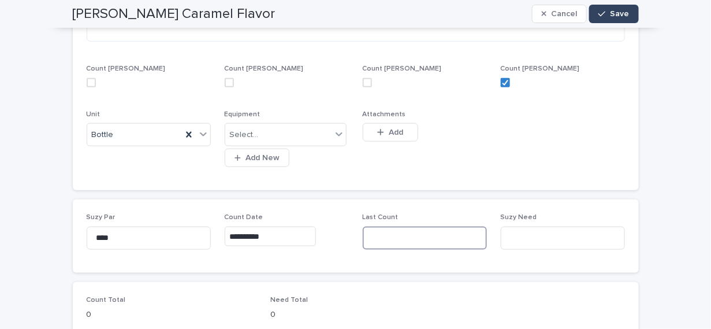
click at [421, 239] on input at bounding box center [425, 237] width 124 height 23
type input "***"
click at [614, 12] on span "Save" at bounding box center [619, 14] width 19 height 8
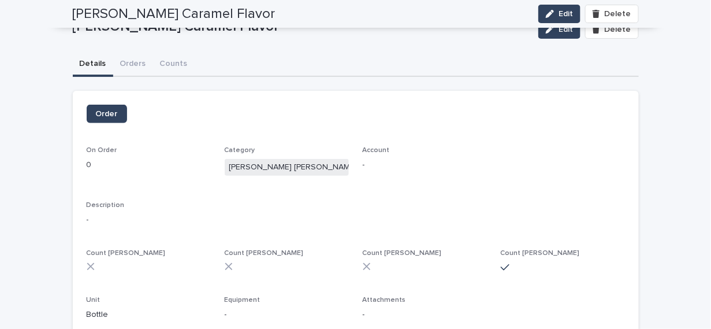
scroll to position [0, 0]
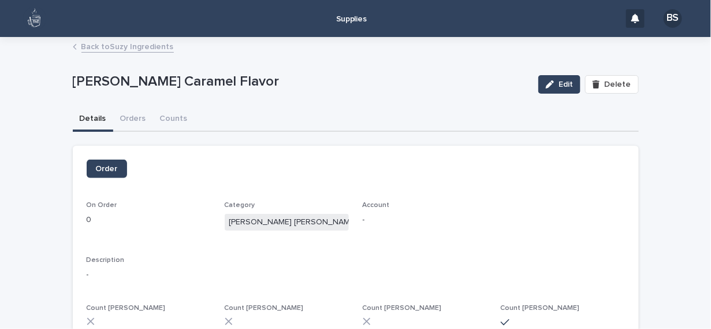
click at [126, 47] on link "Back to Suzy Ingredients" at bounding box center [127, 45] width 92 height 13
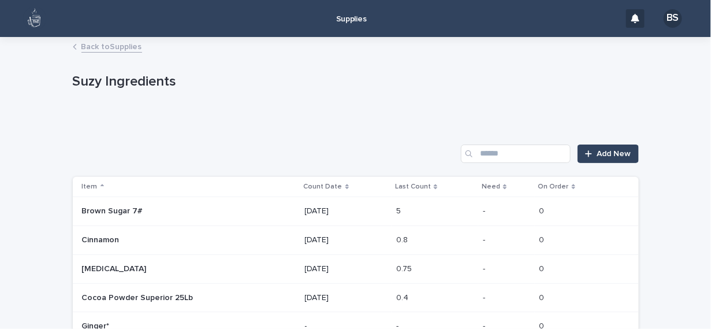
click at [110, 46] on link "Back to Supplies" at bounding box center [111, 45] width 61 height 13
